Goal: Information Seeking & Learning: Learn about a topic

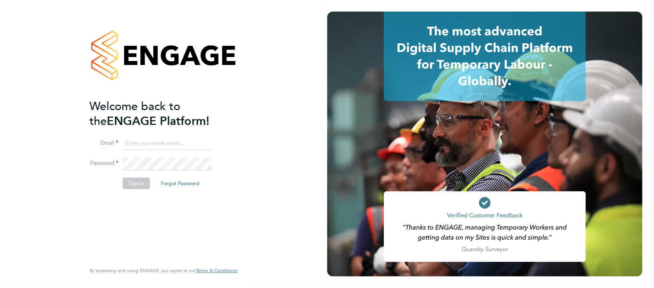
type input "martin@stallionrecruitment.com"
click at [136, 182] on button "Sign In" at bounding box center [136, 183] width 27 height 12
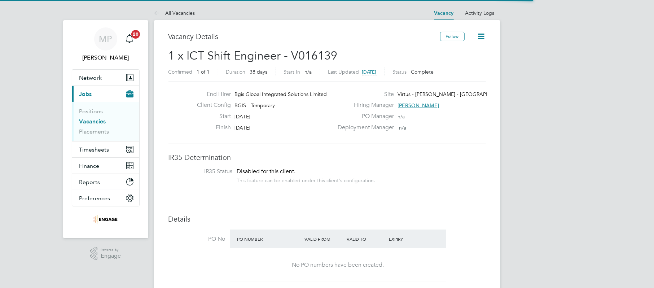
scroll to position [22, 50]
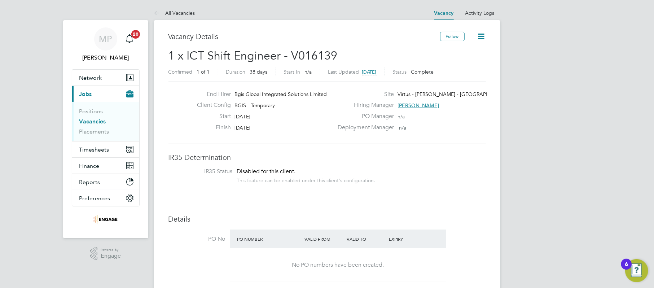
click at [91, 120] on link "Vacancies" at bounding box center [92, 121] width 27 height 7
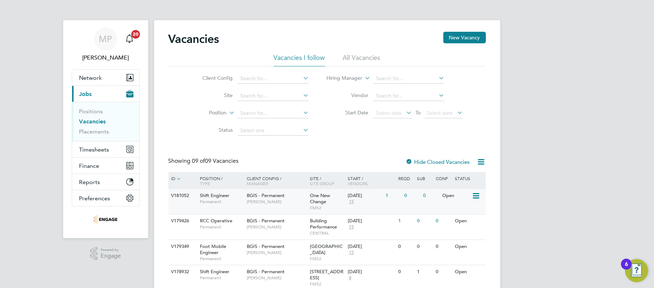
click at [214, 195] on span "Shift Engineer" at bounding box center [215, 195] width 30 height 6
click at [359, 58] on li "All Vacancies" at bounding box center [361, 59] width 37 height 13
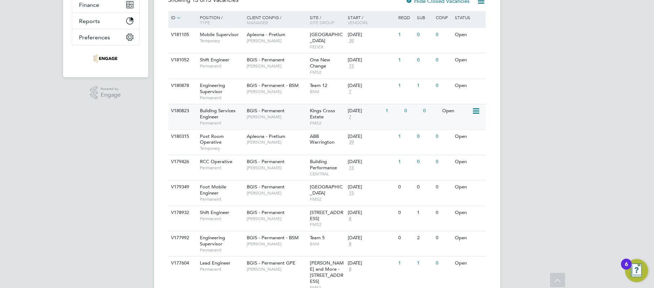
scroll to position [144, 0]
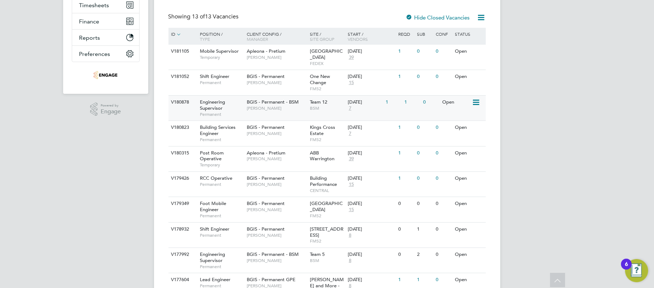
click at [349, 105] on span "7" at bounding box center [350, 108] width 5 height 6
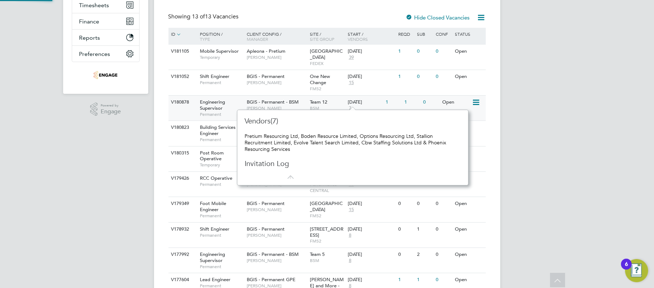
scroll to position [6, 5]
click at [331, 105] on span "BSM" at bounding box center [327, 108] width 34 height 6
click at [374, 99] on div "[DATE]" at bounding box center [365, 102] width 34 height 6
click at [543, 72] on div "MP Martin Paxman Notifications 20 Applications: Network Team Members Businesses…" at bounding box center [327, 131] width 654 height 551
click at [135, 149] on div "MP Martin Paxman Notifications 20 Applications: Network Team Members Businesses…" at bounding box center [327, 131] width 654 height 551
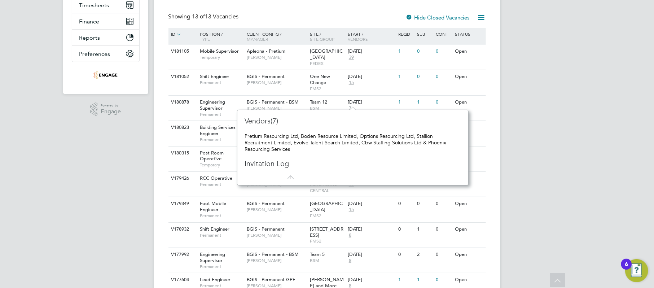
click at [362, 154] on div "Vendors(7) Pretium Resourcing Ltd, Boden Resource Limited, Options Resourcing L…" at bounding box center [352, 147] width 216 height 63
click at [291, 178] on icon at bounding box center [288, 173] width 9 height 9
click at [289, 175] on icon at bounding box center [288, 173] width 9 height 9
click at [349, 105] on span "7" at bounding box center [350, 108] width 5 height 6
click at [350, 80] on span "15" at bounding box center [351, 83] width 7 height 6
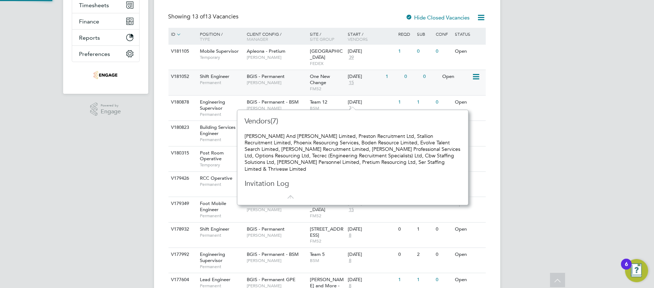
scroll to position [88, 225]
click at [350, 80] on span "15" at bounding box center [351, 83] width 7 height 6
click at [382, 57] on div "06 Oct 2025 39" at bounding box center [365, 54] width 38 height 19
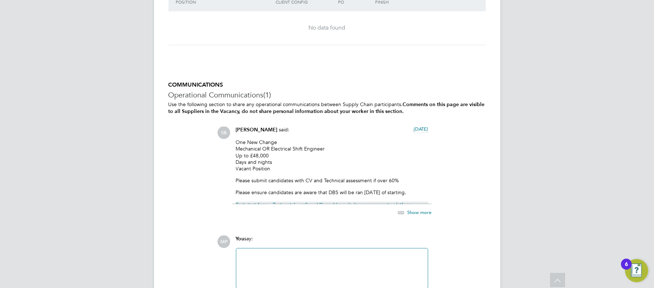
scroll to position [1153, 0]
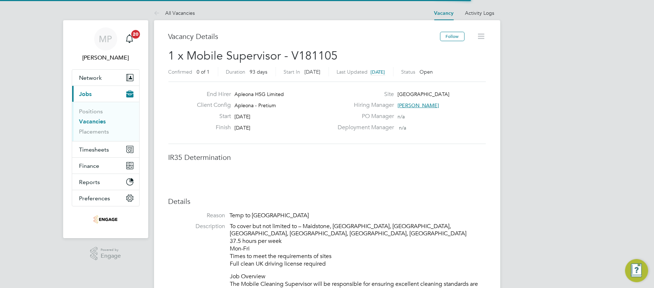
scroll to position [22, 50]
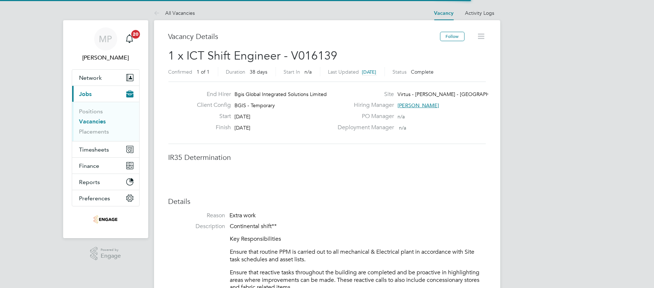
scroll to position [22, 50]
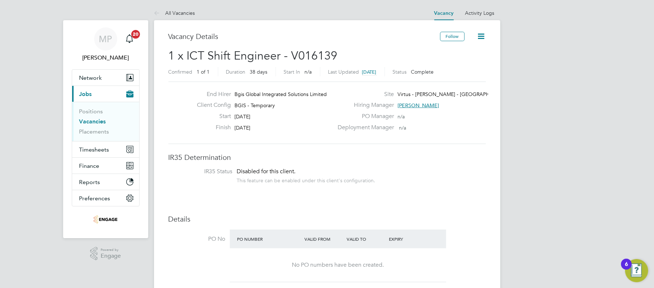
click at [94, 120] on link "Vacancies" at bounding box center [92, 121] width 27 height 7
